Goal: Information Seeking & Learning: Learn about a topic

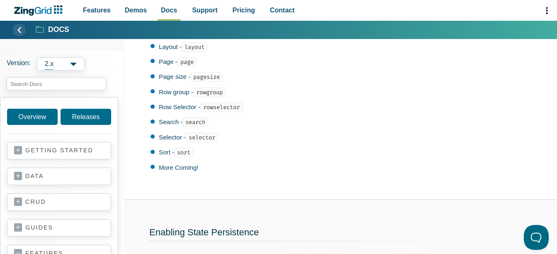
scroll to position [332, 0]
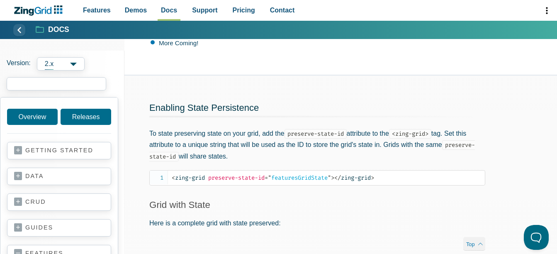
click at [64, 83] on input "search input" at bounding box center [57, 83] width 100 height 13
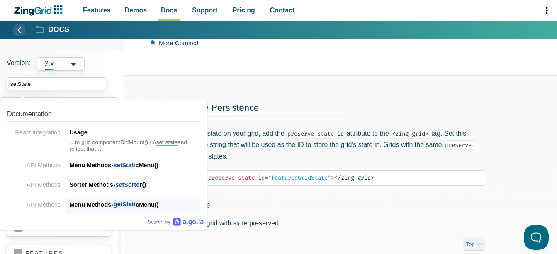
scroll to position [415, 0]
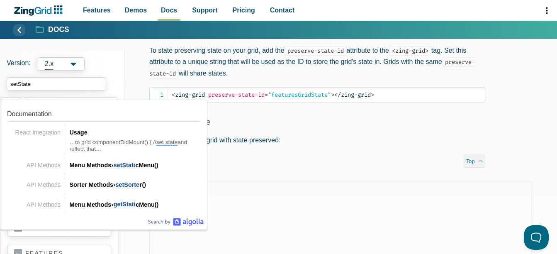
type input "setState"
click at [403, 137] on div "Enabling State Persistence To state preserving state on your grid, add the pres…" at bounding box center [318, 87] width 386 height 188
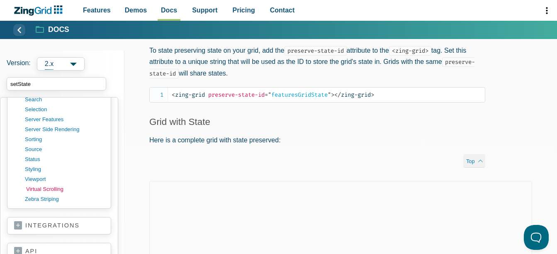
scroll to position [498, 0]
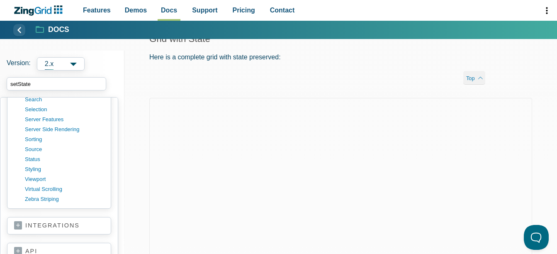
click at [59, 223] on link "integrations" at bounding box center [59, 226] width 90 height 8
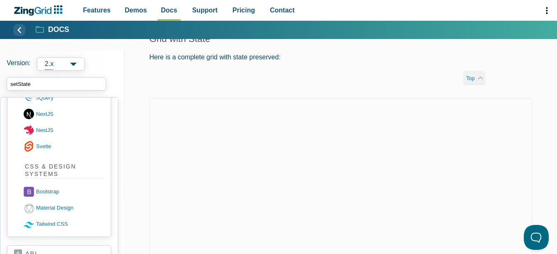
click at [24, 85] on input "setState" at bounding box center [57, 83] width 100 height 13
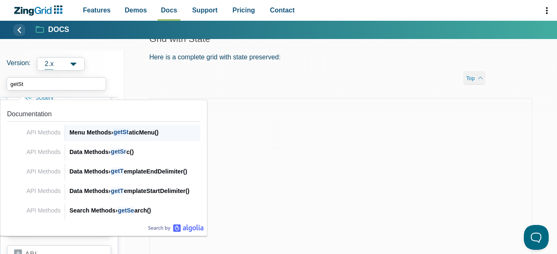
click at [134, 132] on div "Menu Methods › getSt aticMenu()" at bounding box center [134, 132] width 131 height 10
type input "getSt"
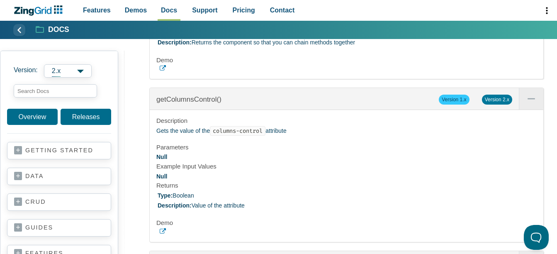
scroll to position [23875, 0]
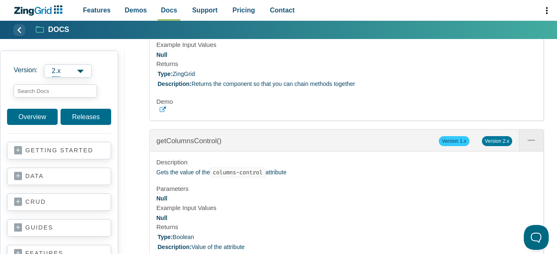
type input "t"
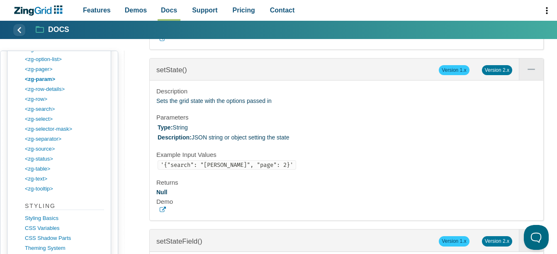
scroll to position [8353, 0]
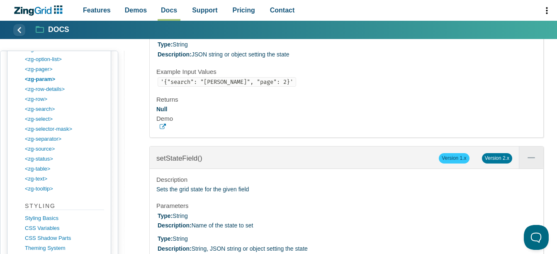
click at [163, 130] on icon "App Content" at bounding box center [163, 127] width 6 height 6
